Goal: Communication & Community: Answer question/provide support

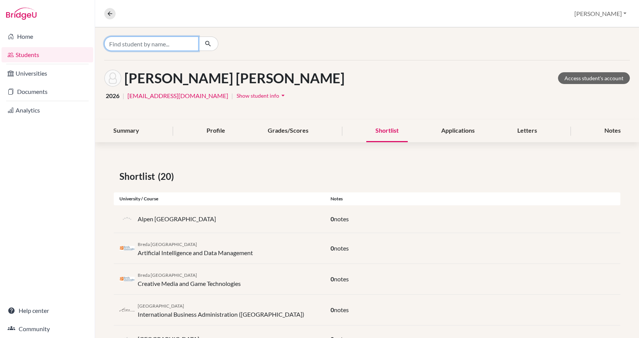
click at [136, 43] on input "Find student by name..." at bounding box center [151, 44] width 94 height 14
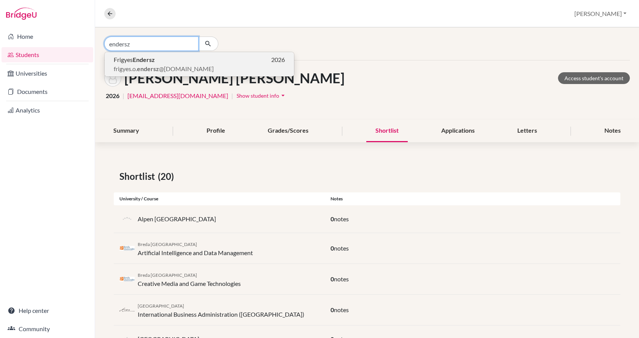
type input "endersz"
click at [135, 58] on b "Endersz" at bounding box center [144, 59] width 22 height 7
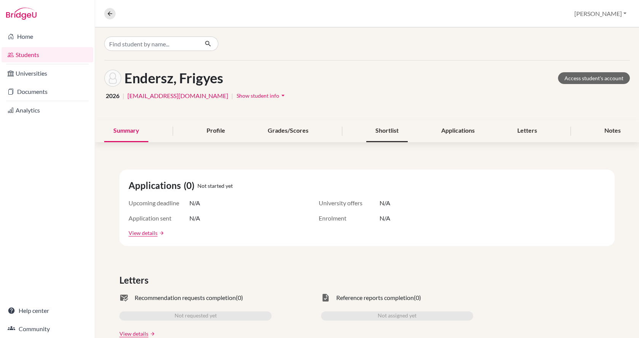
click at [384, 130] on div "Shortlist" at bounding box center [387, 131] width 41 height 22
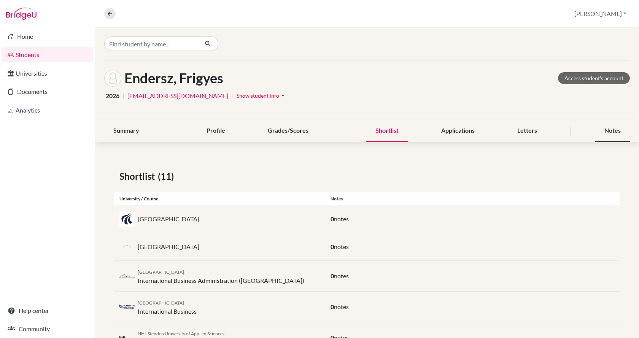
click at [601, 134] on div "Notes" at bounding box center [613, 131] width 35 height 22
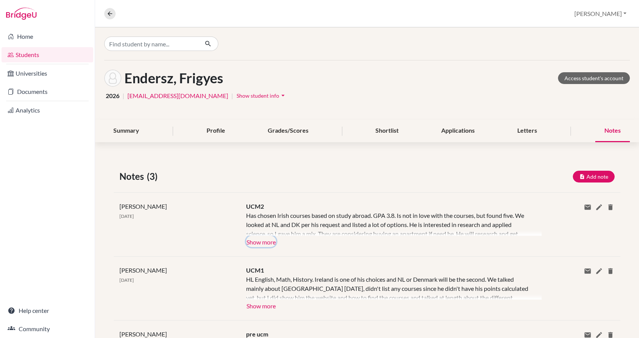
click at [260, 241] on button "Show more" at bounding box center [261, 241] width 30 height 11
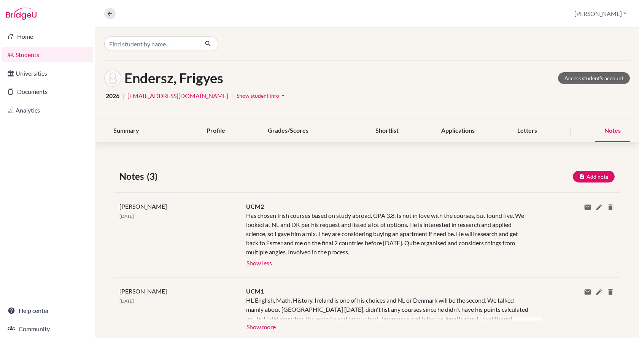
scroll to position [38, 0]
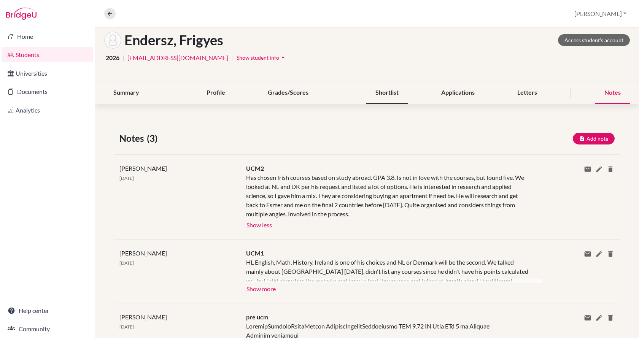
click at [383, 93] on div "Shortlist" at bounding box center [387, 93] width 41 height 22
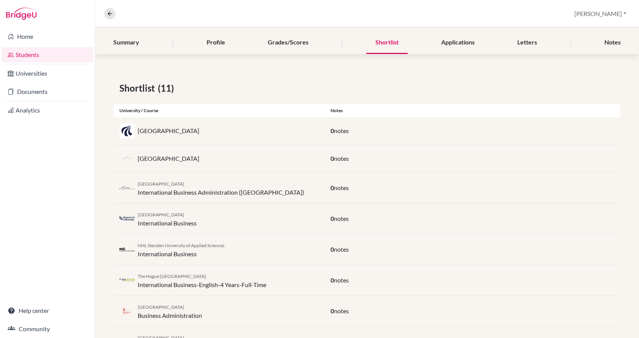
scroll to position [76, 0]
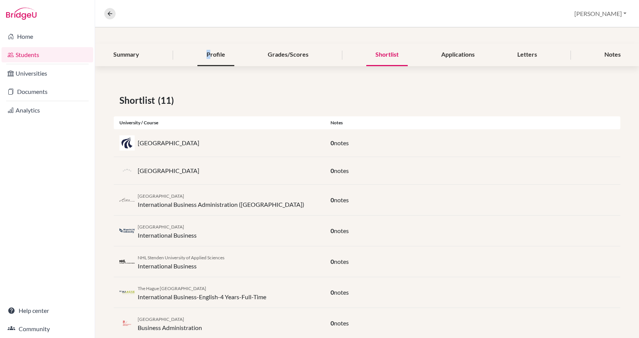
click at [207, 54] on div "Profile" at bounding box center [216, 55] width 37 height 22
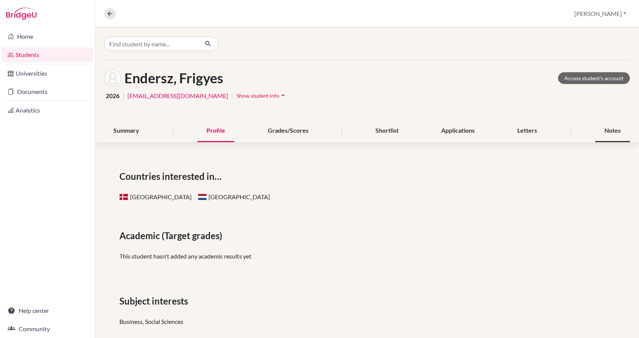
click at [608, 135] on div "Notes" at bounding box center [613, 131] width 35 height 22
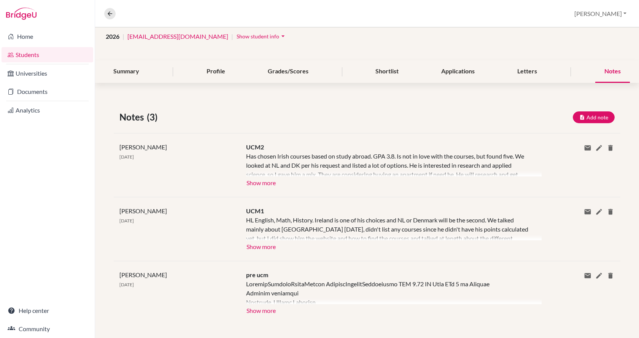
scroll to position [64, 0]
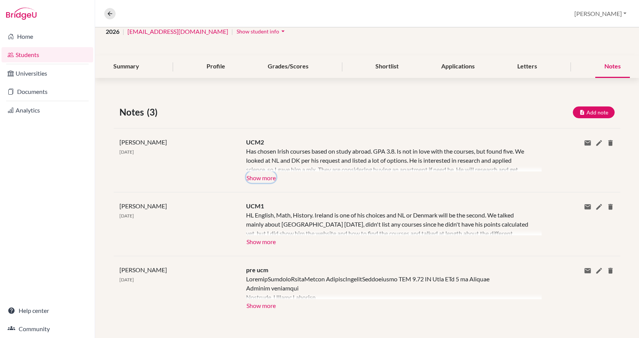
click at [256, 179] on button "Show more" at bounding box center [261, 177] width 30 height 11
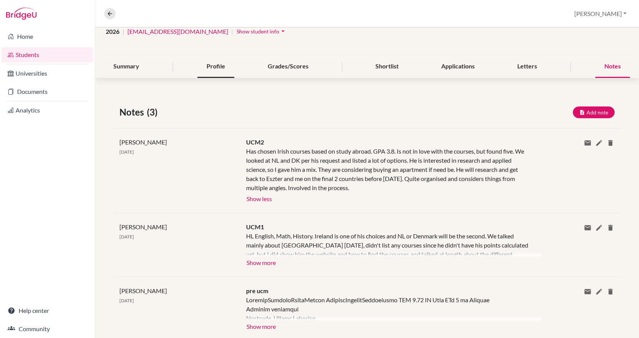
click at [203, 62] on div "Profile" at bounding box center [216, 67] width 37 height 22
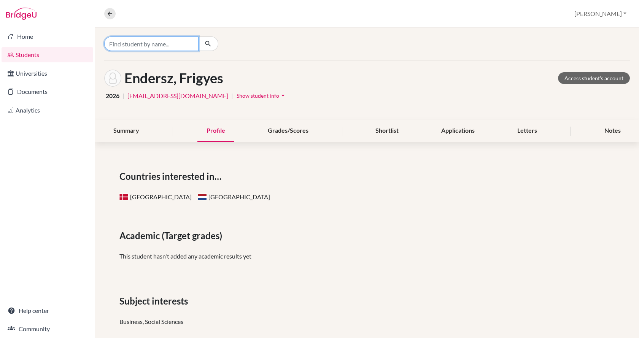
click at [170, 44] on input "Find student by name..." at bounding box center [151, 44] width 94 height 14
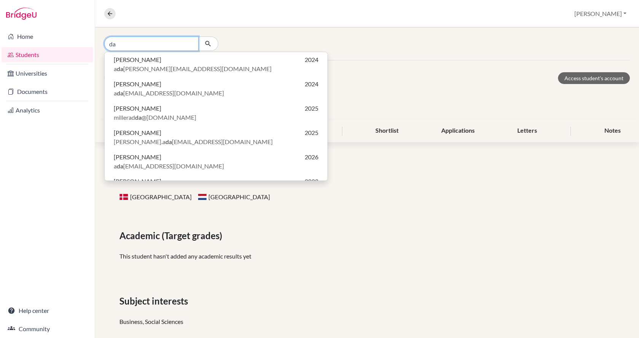
type input "d"
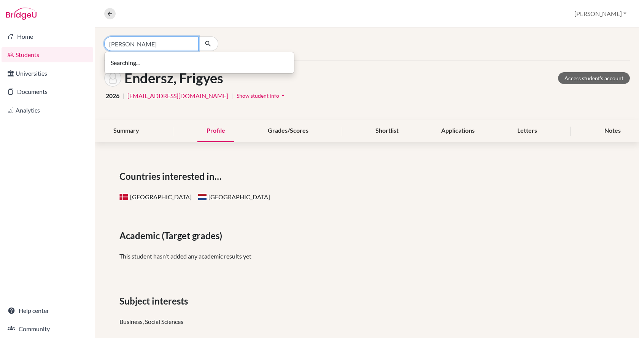
type input "[PERSON_NAME]"
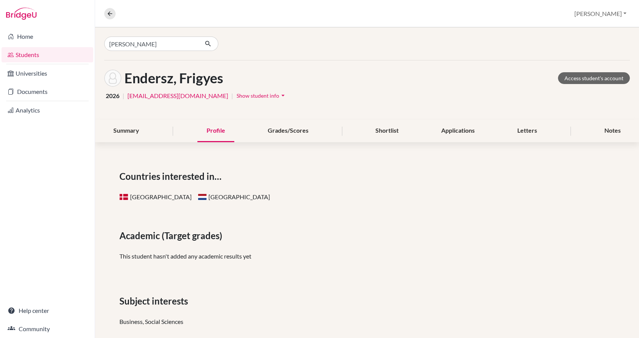
click at [336, 158] on div "Countries interested in… Denmark Netherlands Academic (Target grades) This stud…" at bounding box center [367, 280] width 544 height 259
click at [181, 46] on input "[PERSON_NAME]" at bounding box center [151, 44] width 94 height 14
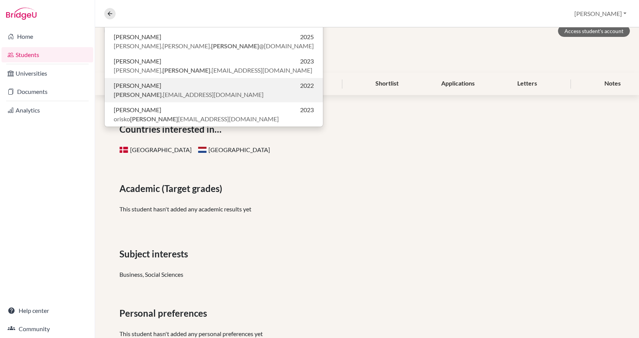
scroll to position [34, 0]
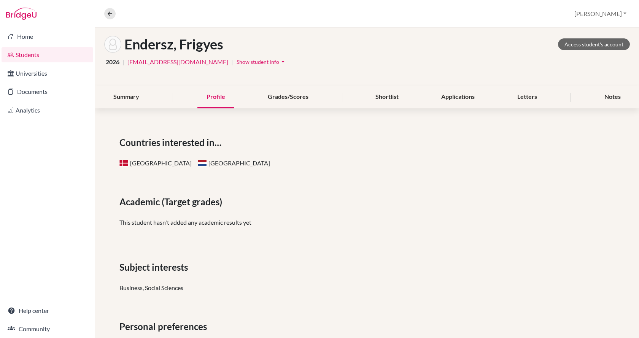
click at [354, 173] on div "Countries interested in… Denmark Netherlands Academic (Target grades) This stud…" at bounding box center [367, 247] width 544 height 259
click at [103, 13] on div "Overview Student details [PERSON_NAME] Profile School Settings Log out" at bounding box center [367, 13] width 544 height 27
click at [108, 13] on icon at bounding box center [110, 13] width 7 height 7
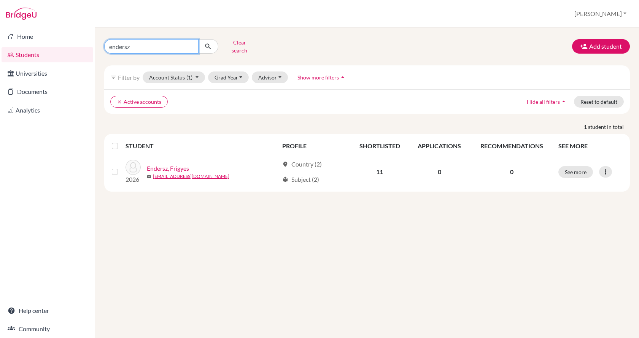
drag, startPoint x: 133, startPoint y: 46, endPoint x: 106, endPoint y: 45, distance: 27.4
click at [106, 45] on input "endersz" at bounding box center [151, 46] width 94 height 14
type input "[PERSON_NAME]"
click button "submit" at bounding box center [208, 46] width 20 height 14
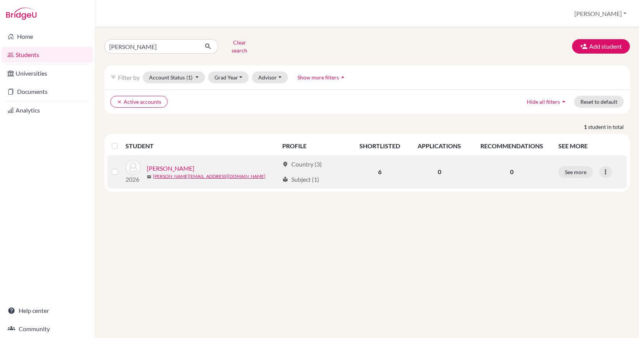
click at [161, 164] on link "[PERSON_NAME]" at bounding box center [171, 168] width 48 height 9
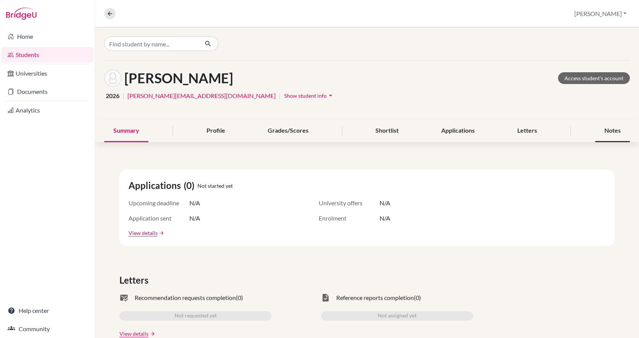
click at [606, 131] on div "Notes" at bounding box center [613, 131] width 35 height 22
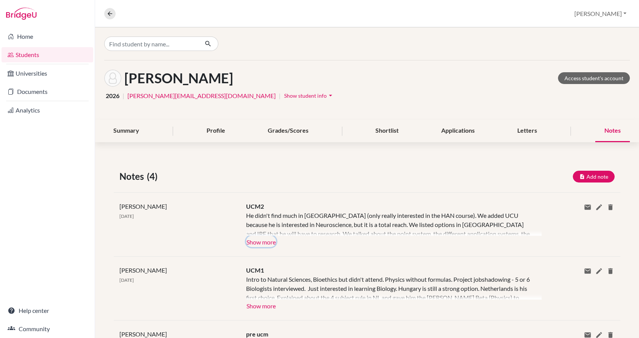
click at [269, 238] on button "Show more" at bounding box center [261, 241] width 30 height 11
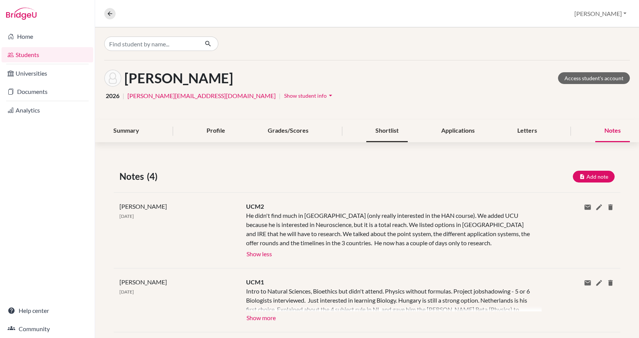
click at [369, 126] on div "Shortlist" at bounding box center [387, 131] width 41 height 22
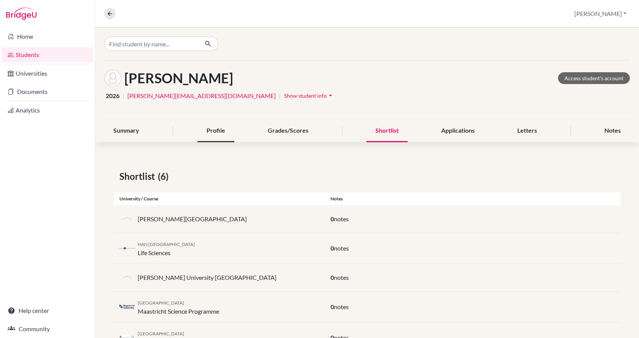
click at [209, 135] on div "Profile" at bounding box center [216, 131] width 37 height 22
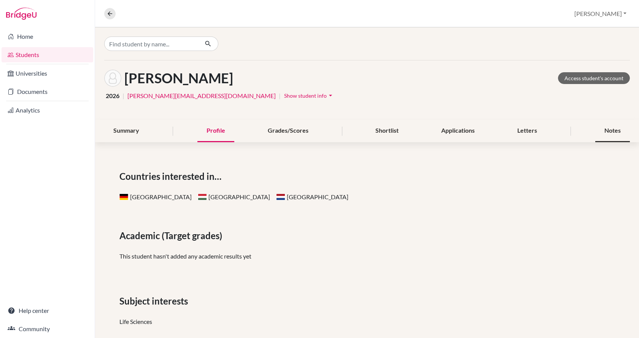
click at [597, 132] on div "Notes" at bounding box center [613, 131] width 35 height 22
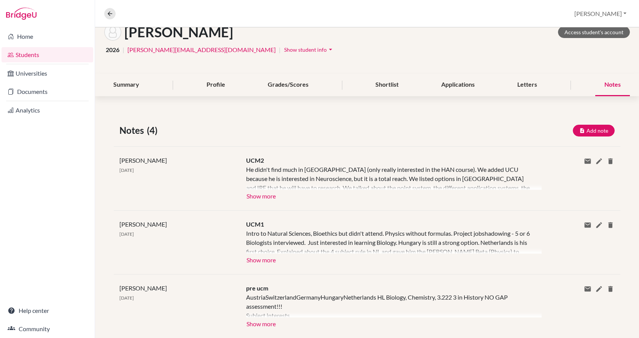
scroll to position [34, 0]
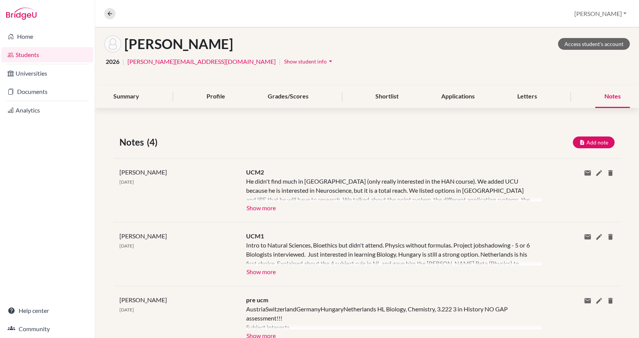
click at [260, 187] on div at bounding box center [394, 189] width 296 height 25
click at [265, 212] on button "Show more" at bounding box center [261, 207] width 30 height 11
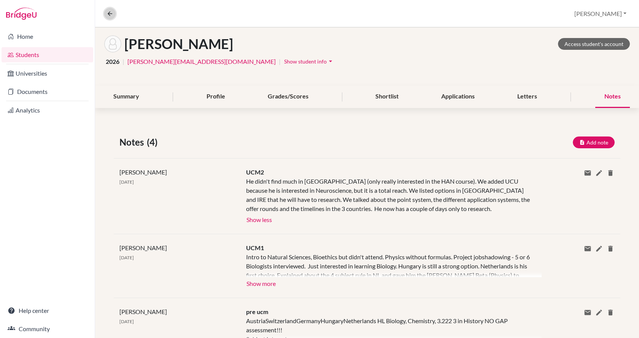
click at [110, 14] on icon at bounding box center [110, 13] width 7 height 7
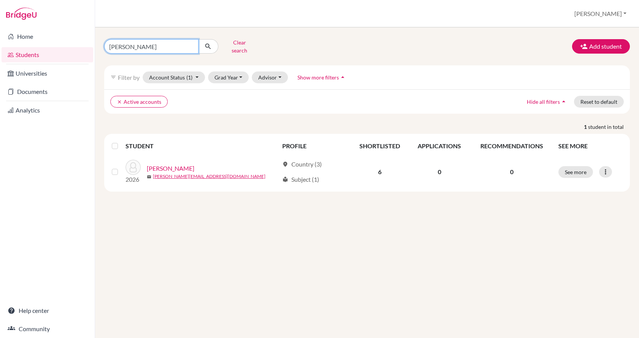
drag, startPoint x: 179, startPoint y: 41, endPoint x: 76, endPoint y: 48, distance: 103.4
click at [76, 48] on div "Home Students Universities Documents Analytics Help center Community Students o…" at bounding box center [319, 169] width 639 height 338
type input "[DEMOGRAPHIC_DATA]"
click button "submit" at bounding box center [208, 46] width 20 height 14
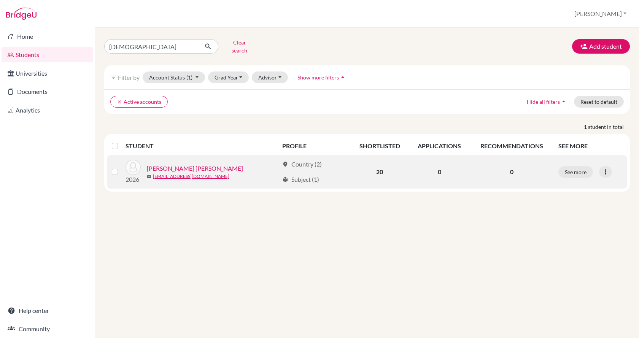
click at [155, 164] on link "[PERSON_NAME] [PERSON_NAME]" at bounding box center [195, 168] width 96 height 9
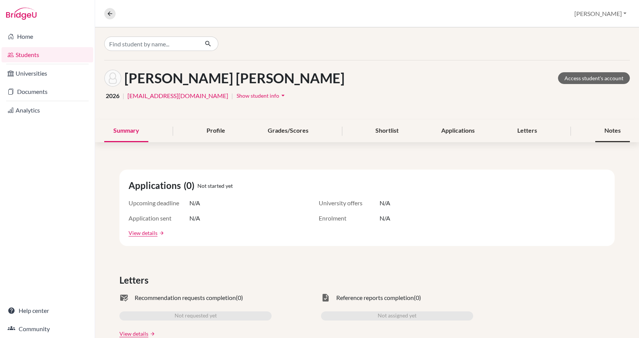
click at [598, 132] on div "Notes" at bounding box center [613, 131] width 35 height 22
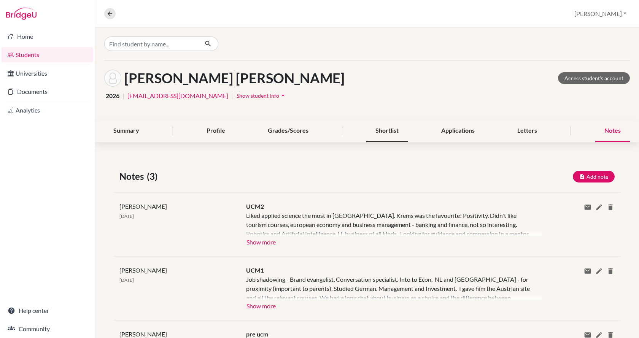
click at [385, 128] on div "Shortlist" at bounding box center [387, 131] width 41 height 22
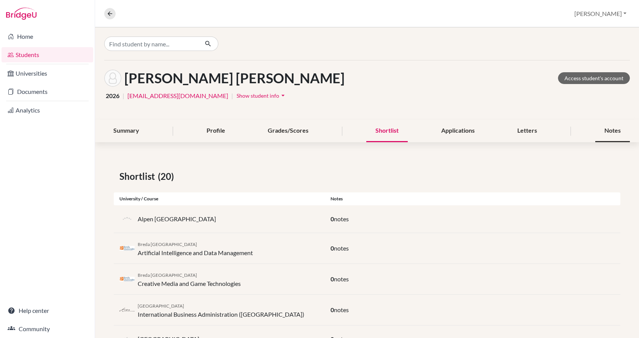
click at [606, 129] on div "Notes" at bounding box center [613, 131] width 35 height 22
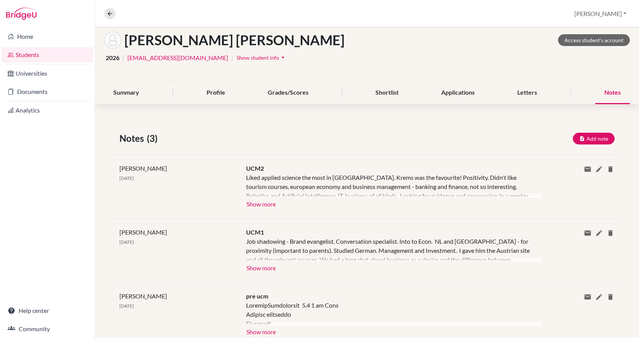
scroll to position [64, 0]
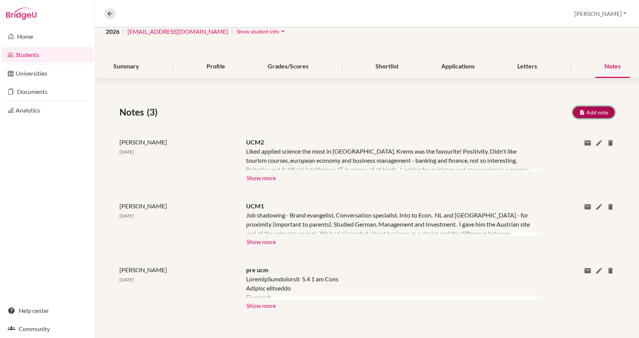
click at [584, 111] on button "Add note" at bounding box center [594, 113] width 42 height 12
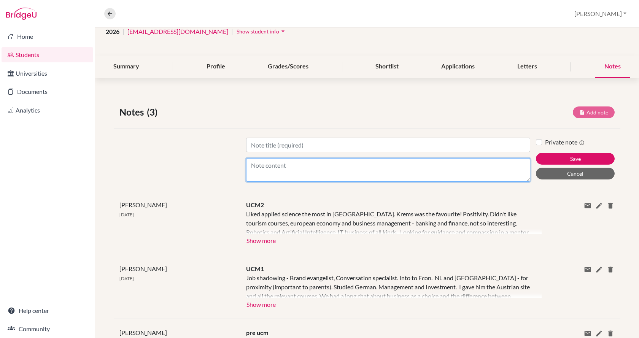
click at [360, 166] on textarea "Content" at bounding box center [388, 170] width 284 height 24
type textarea "Hanze - International Business, Maastrichct IB, Econ n BEcon, Stenden IB IBA, […"
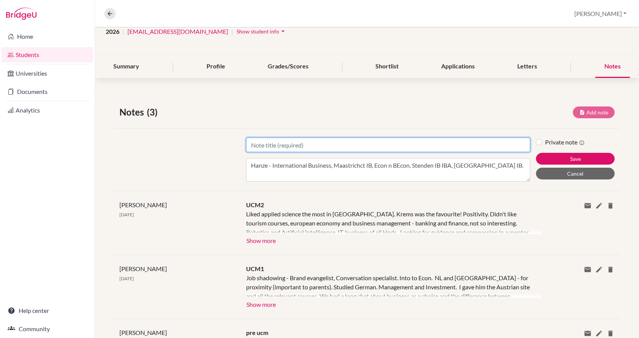
click at [403, 147] on input "Title" at bounding box center [388, 145] width 284 height 14
type input "Meeting with mom"
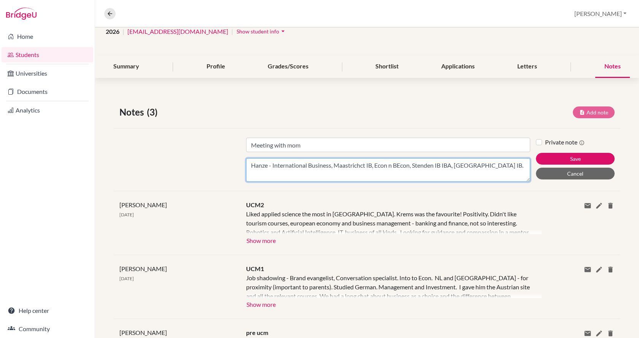
click at [497, 167] on textarea "Hanze - International Business, Maastrichct IB, Econ n BEcon, Stenden IB IBA, […" at bounding box center [388, 170] width 284 height 24
type textarea "Hanze - International Business, Maastrichct IB, Econ n BEcon, Stenden IB IBA, […"
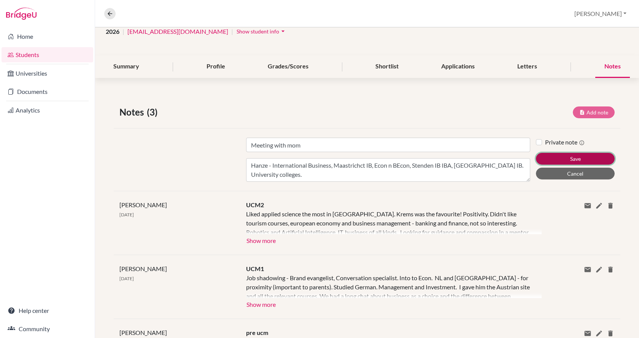
click at [558, 158] on button "Save" at bounding box center [575, 159] width 79 height 12
